Goal: Task Accomplishment & Management: Manage account settings

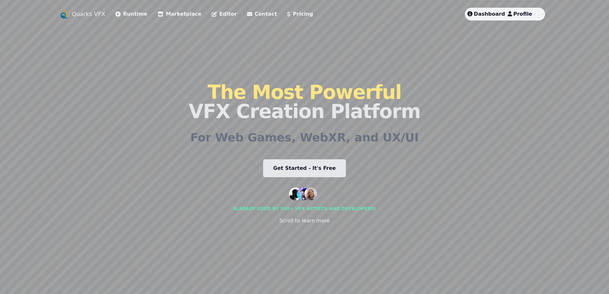
click at [489, 15] on span "Dashboard" at bounding box center [489, 14] width 31 height 6
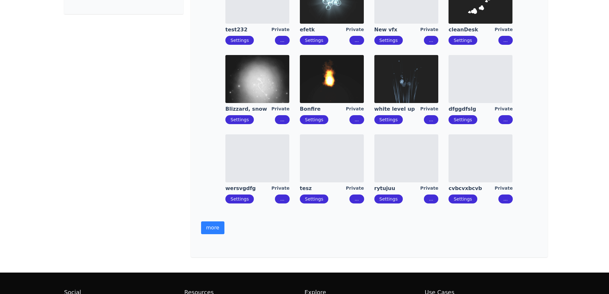
scroll to position [160, 0]
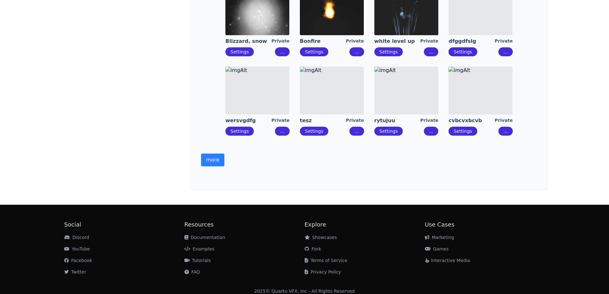
click at [217, 162] on button "more" at bounding box center [212, 159] width 23 height 13
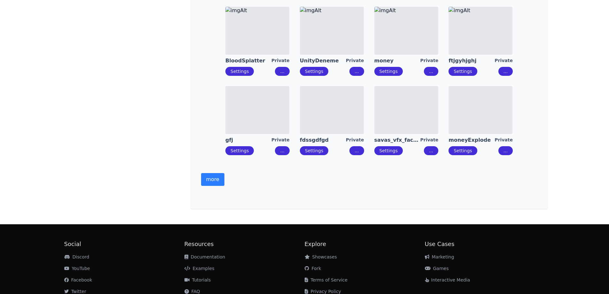
scroll to position [405, 0]
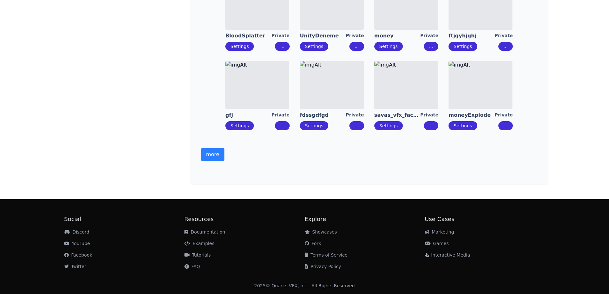
click at [219, 153] on button "more" at bounding box center [212, 154] width 23 height 13
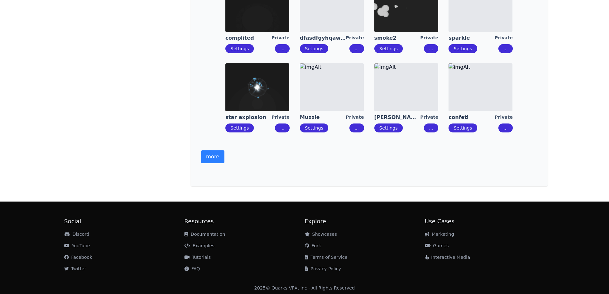
scroll to position [643, 0]
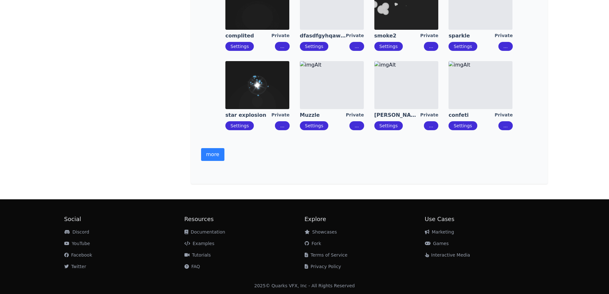
click at [216, 152] on button "more" at bounding box center [212, 154] width 23 height 13
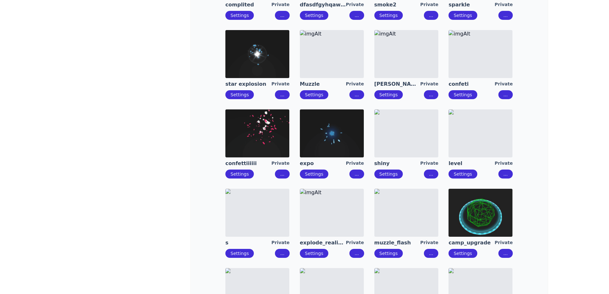
scroll to position [675, 0]
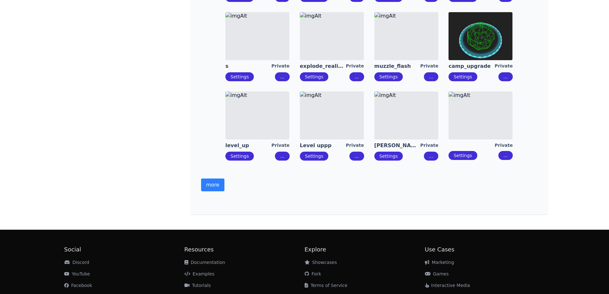
click at [216, 185] on button "more" at bounding box center [212, 184] width 23 height 13
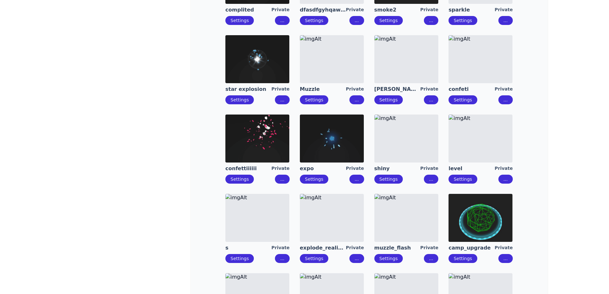
scroll to position [373, 0]
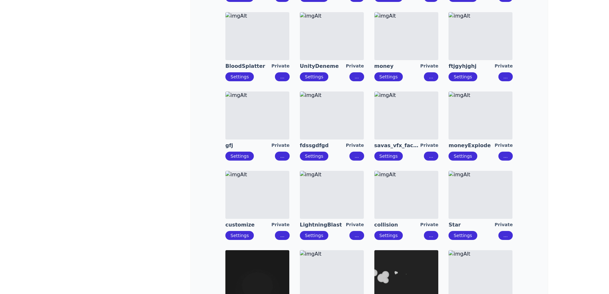
click at [397, 129] on img at bounding box center [406, 115] width 64 height 48
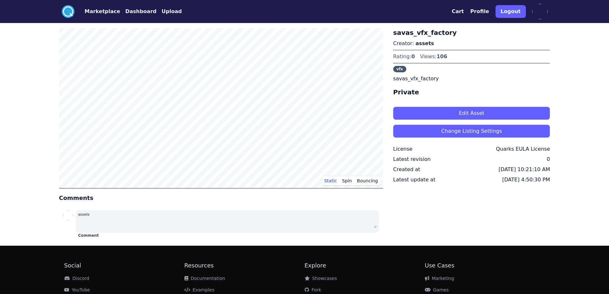
click at [459, 111] on button "Edit Asset" at bounding box center [471, 113] width 157 height 13
